Goal: Transaction & Acquisition: Purchase product/service

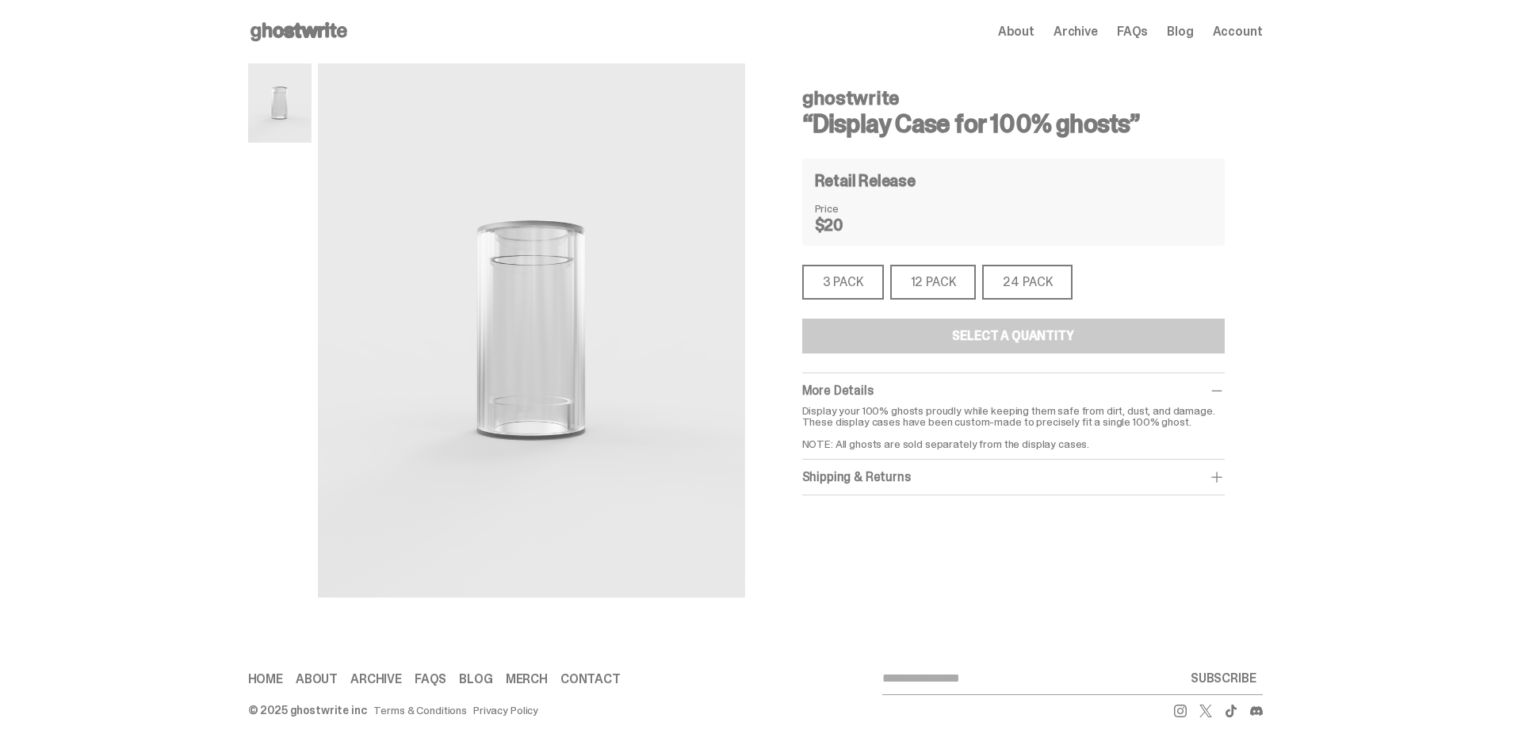
click at [926, 275] on div "12 PACK" at bounding box center [933, 282] width 86 height 35
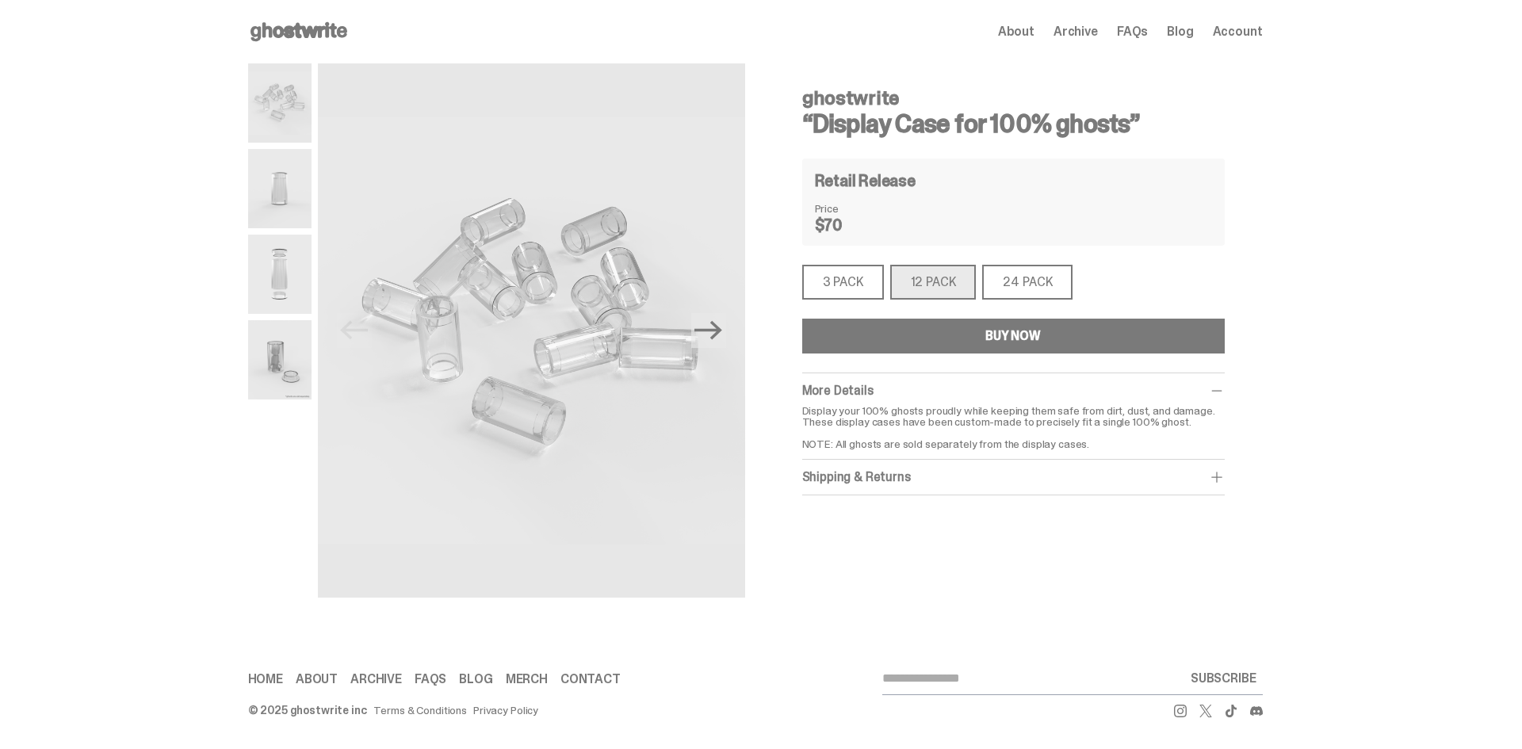
click at [924, 338] on button "BUY NOW" at bounding box center [1013, 336] width 423 height 35
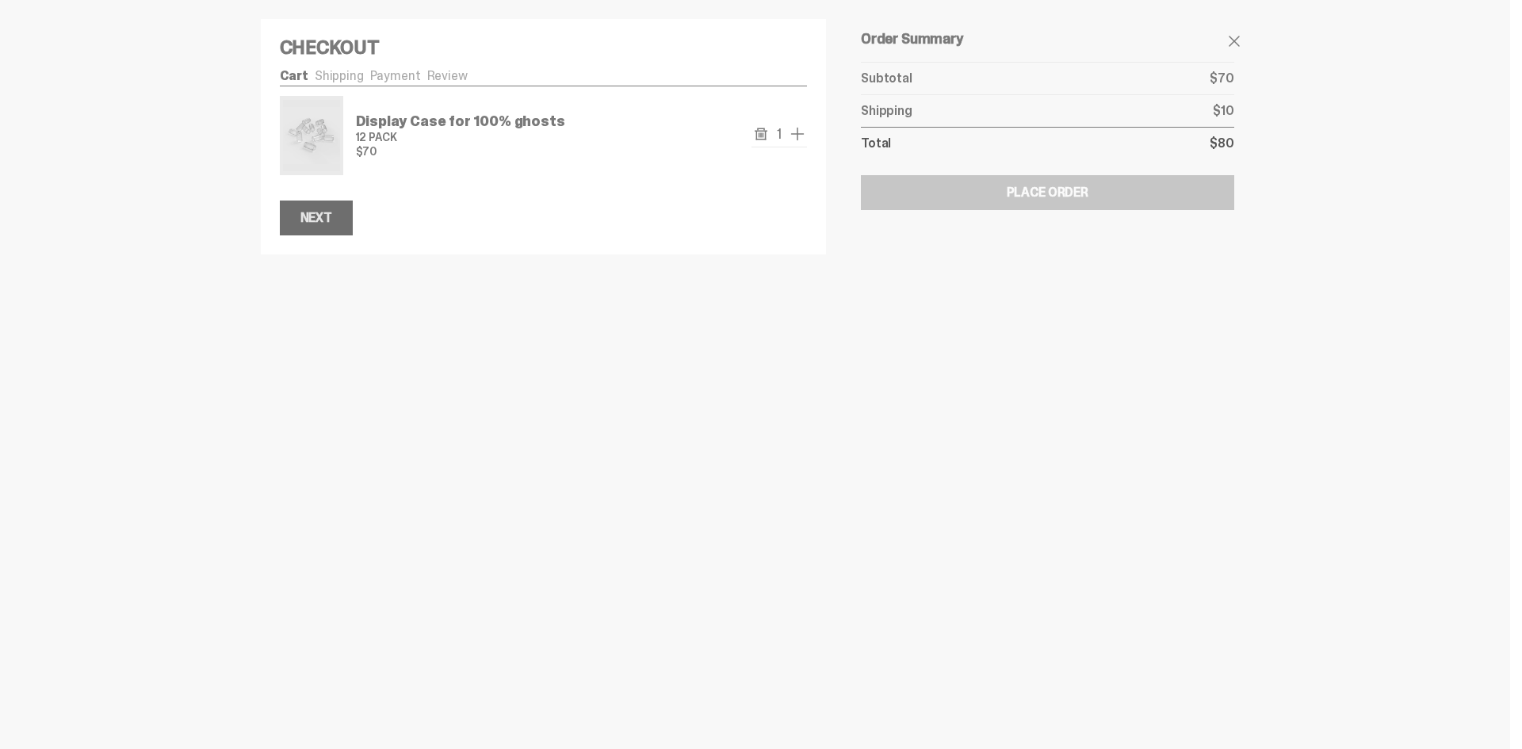
click at [310, 220] on div "Next" at bounding box center [316, 218] width 32 height 13
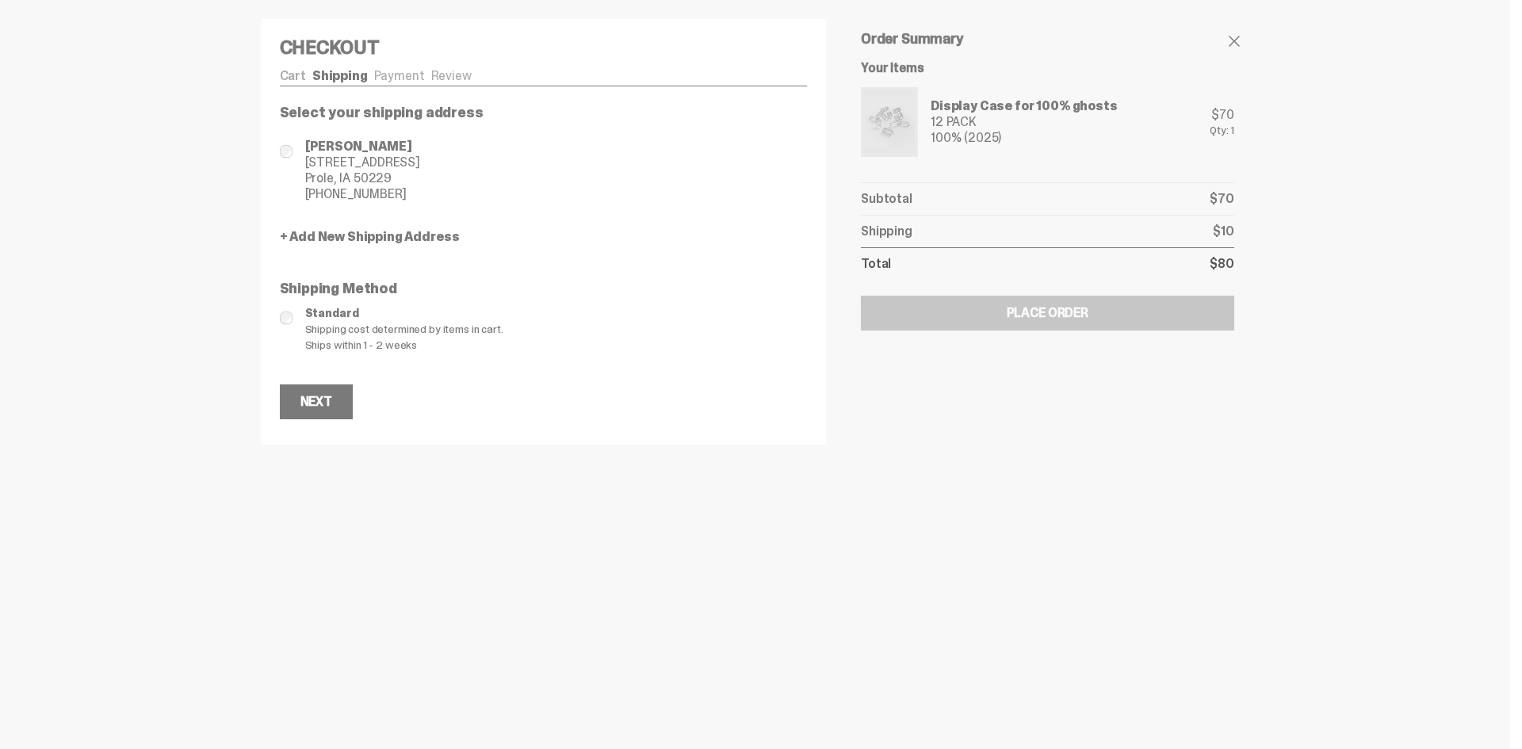
click at [1029, 556] on div at bounding box center [761, 374] width 1522 height 749
click at [398, 67] on div "Checkout Cart Shipping Payment Review Display Case for 100% ghosts 12 PACK $70 1" at bounding box center [544, 232] width 566 height 426
drag, startPoint x: 323, startPoint y: 392, endPoint x: 335, endPoint y: 402, distance: 15.2
click at [331, 392] on button "Next" at bounding box center [316, 401] width 73 height 35
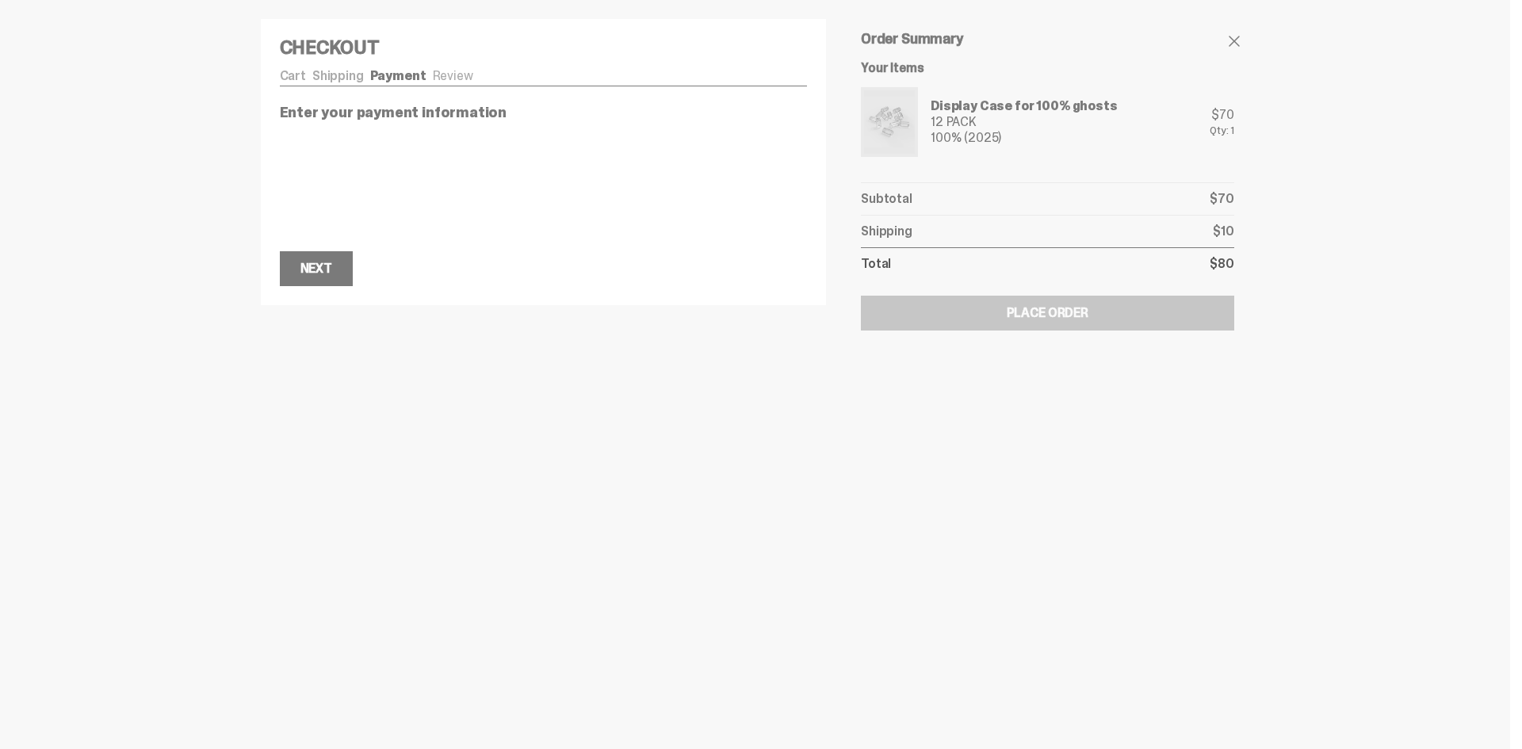
click at [319, 294] on div "Checkout Cart Shipping Payment Review Display Case for 100% ghosts 12 PACK $70 1" at bounding box center [544, 162] width 566 height 286
click at [323, 263] on div "Next" at bounding box center [316, 268] width 32 height 13
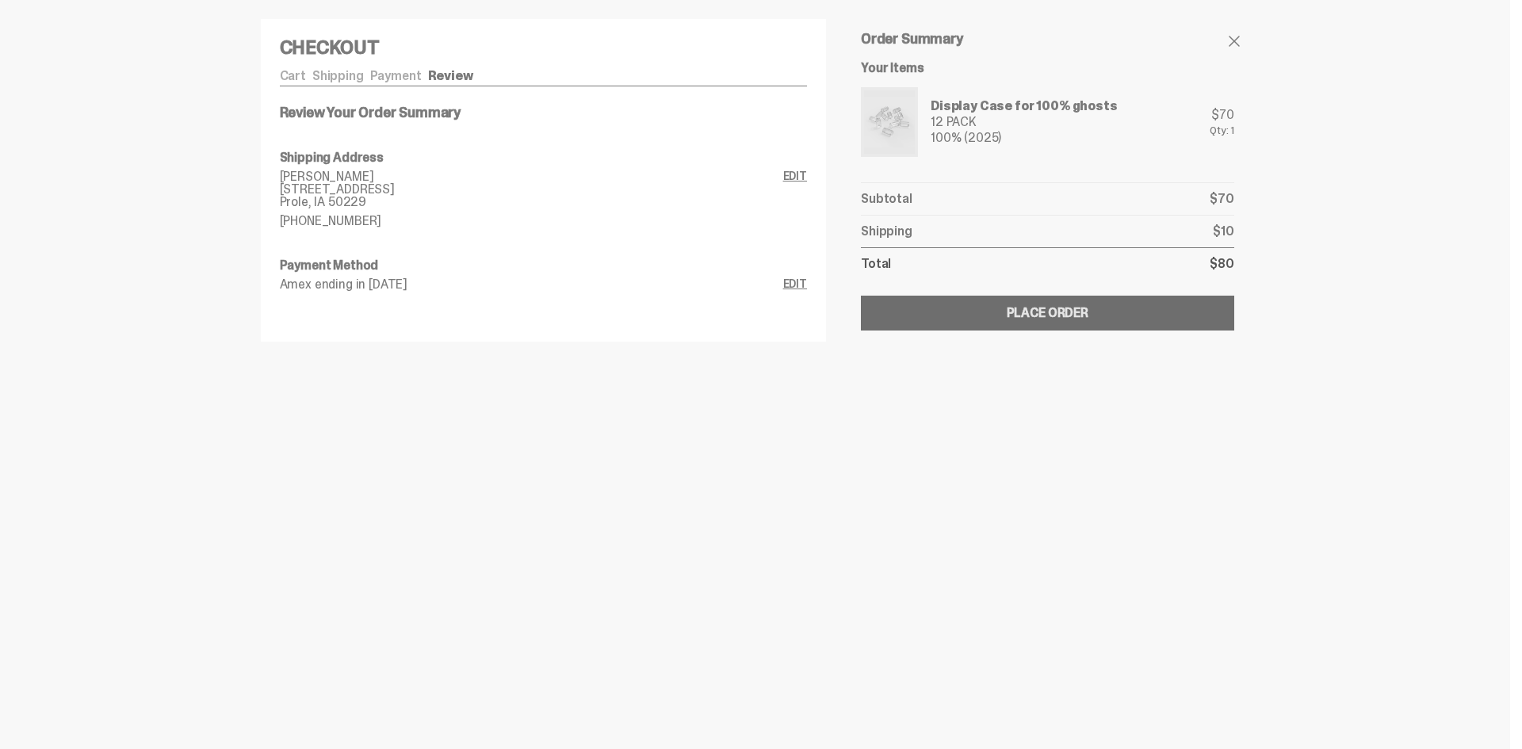
click at [1016, 319] on div "Place Order" at bounding box center [1048, 313] width 82 height 13
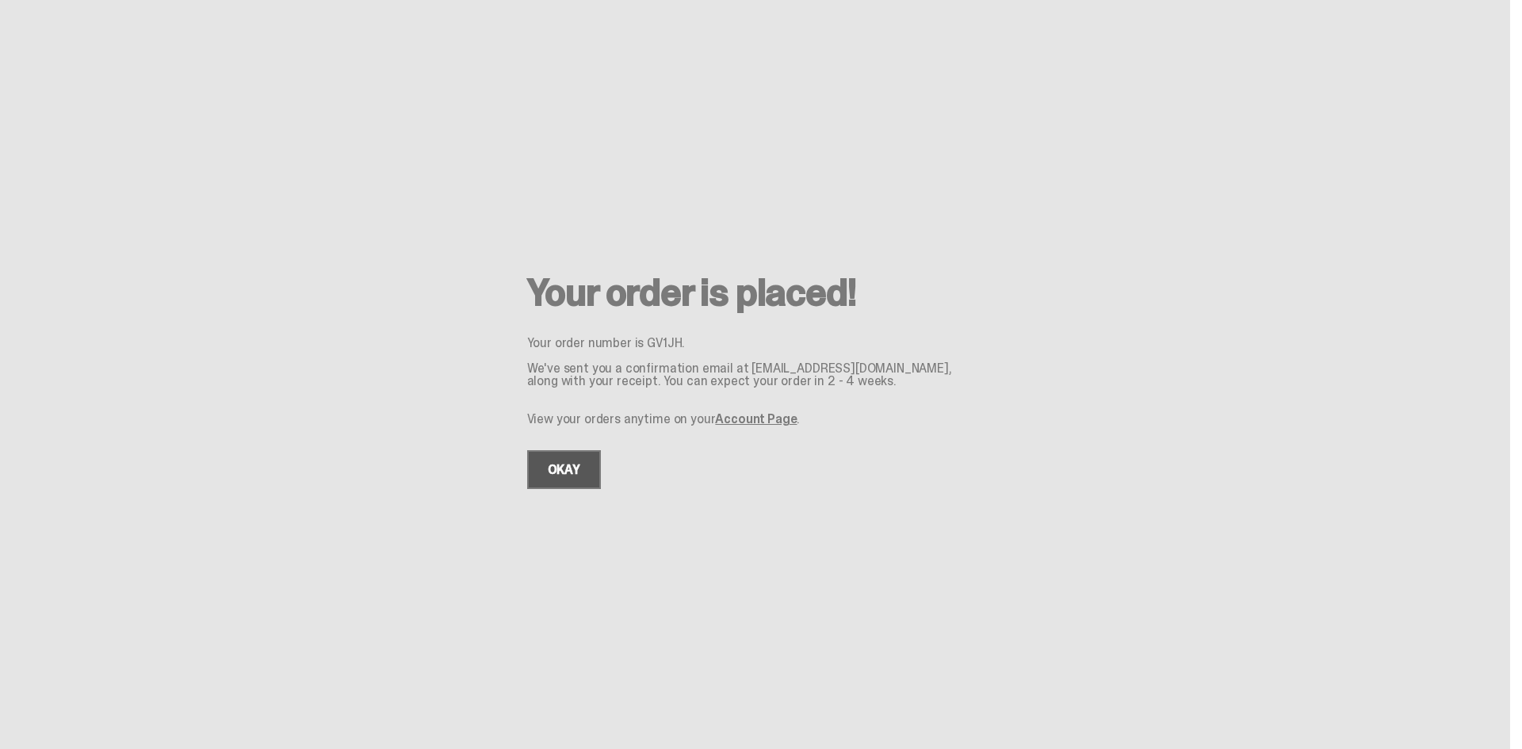
click at [570, 474] on link "OKAY" at bounding box center [564, 469] width 74 height 39
